Goal: Information Seeking & Learning: Learn about a topic

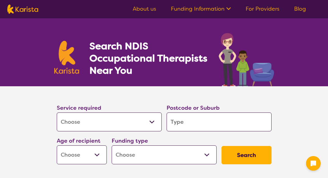
select select "[MEDICAL_DATA]"
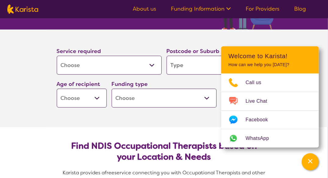
scroll to position [61, 0]
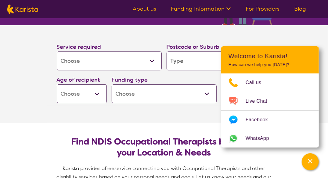
click at [192, 63] on input "search" at bounding box center [219, 61] width 105 height 19
type input "3"
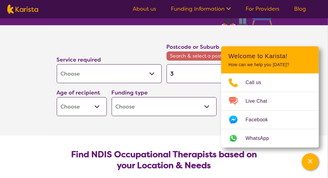
type input "30"
type input "305"
type input "3058"
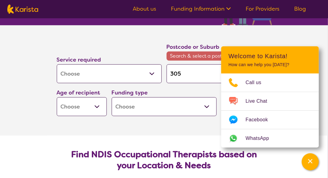
type input "3058"
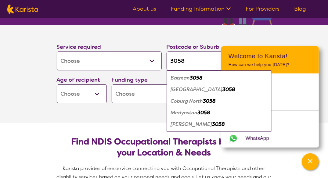
type input "3058"
click at [186, 89] on em "Coburg" at bounding box center [197, 89] width 52 height 6
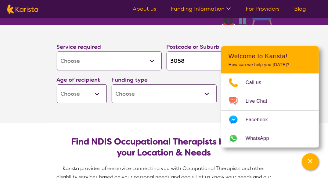
click at [87, 95] on select "Early Childhood - 0 to 9 Child - 10 to 11 Adolescent - 12 to 17 Adult - 18 to 6…" at bounding box center [82, 94] width 50 height 19
select select "EC"
click at [57, 85] on select "Early Childhood - 0 to 9 Child - 10 to 11 Adolescent - 12 to 17 Adult - 18 to 6…" at bounding box center [82, 94] width 50 height 19
select select "EC"
click at [147, 93] on select "Home Care Package (HCP) National Disability Insurance Scheme (NDIS) I don't know" at bounding box center [164, 94] width 105 height 19
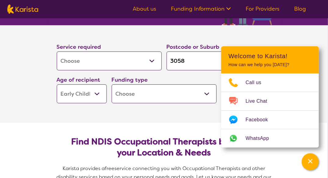
select select "i-don-t-know"
click at [112, 85] on select "Home Care Package (HCP) National Disability Insurance Scheme (NDIS) I don't know" at bounding box center [164, 94] width 105 height 19
select select "i-don-t-know"
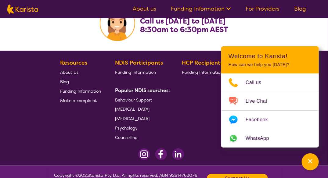
scroll to position [1064, 0]
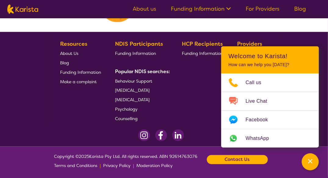
click at [129, 89] on span "[MEDICAL_DATA]" at bounding box center [132, 90] width 35 height 5
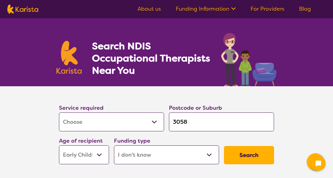
select select "[MEDICAL_DATA]"
select select "EC"
select select "i-don-t-know"
select select "[MEDICAL_DATA]"
select select "EC"
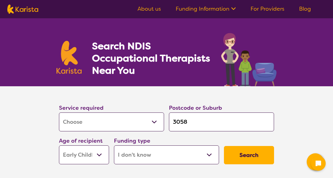
select select "i-don-t-know"
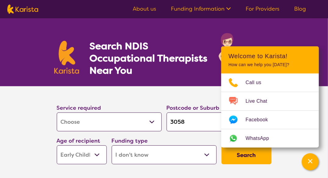
click at [212, 8] on link "Funding Information" at bounding box center [201, 8] width 60 height 7
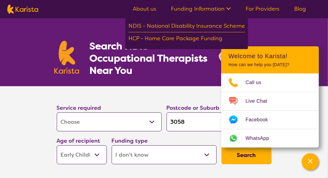
click at [293, 23] on div "Search NDIS Occupational Therapists Near You" at bounding box center [164, 52] width 328 height 68
